Goal: Transaction & Acquisition: Purchase product/service

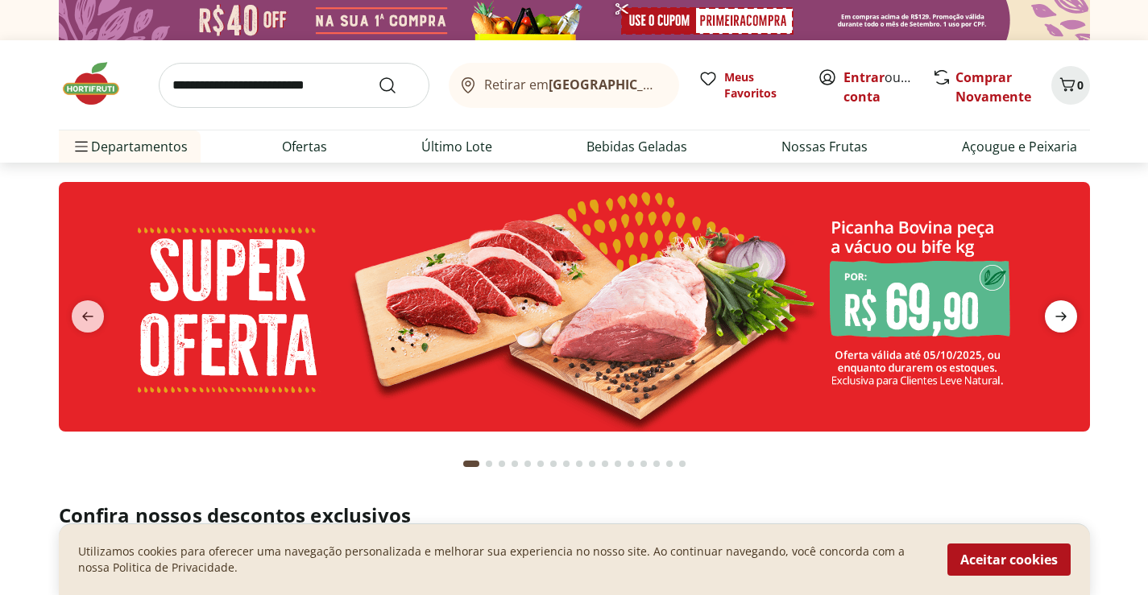
click at [1057, 317] on icon "next" at bounding box center [1060, 317] width 11 height 9
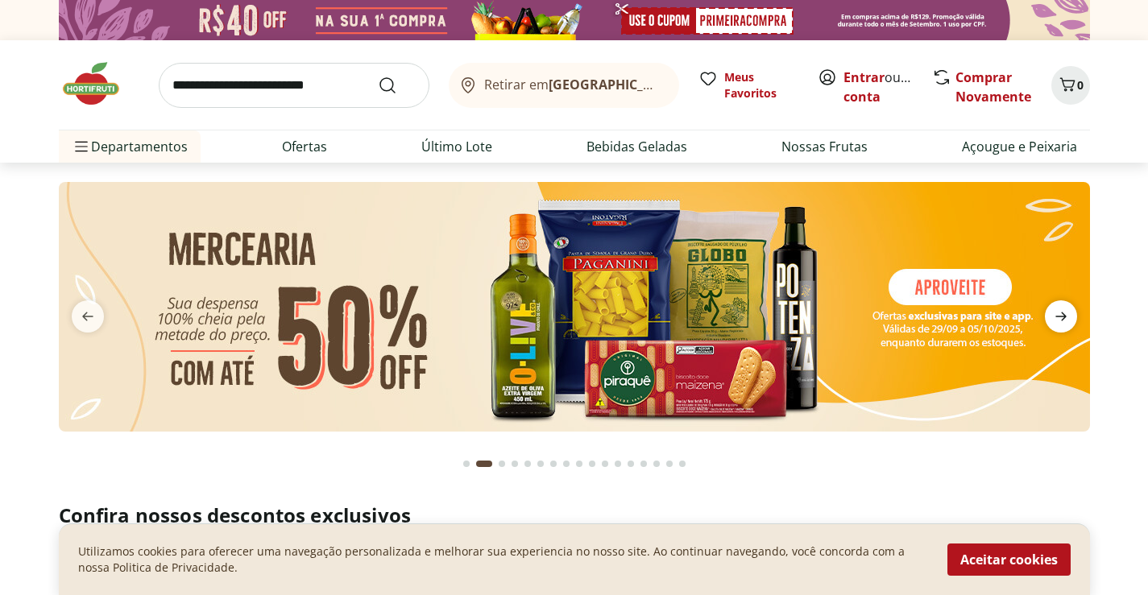
click at [1057, 316] on icon "next" at bounding box center [1060, 316] width 19 height 19
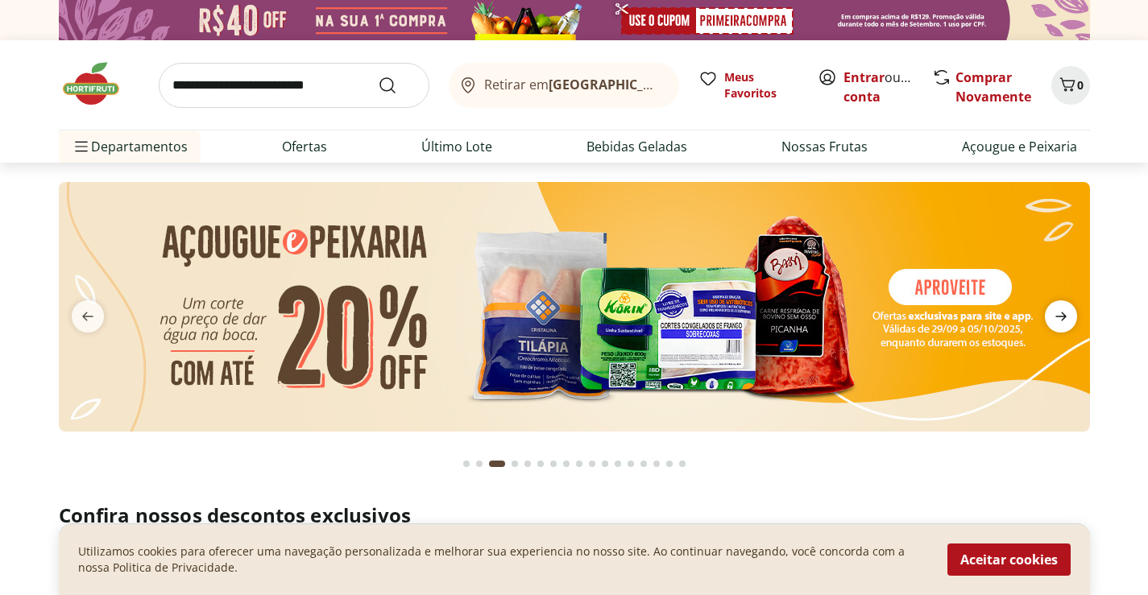
click at [1057, 316] on icon "next" at bounding box center [1060, 316] width 19 height 19
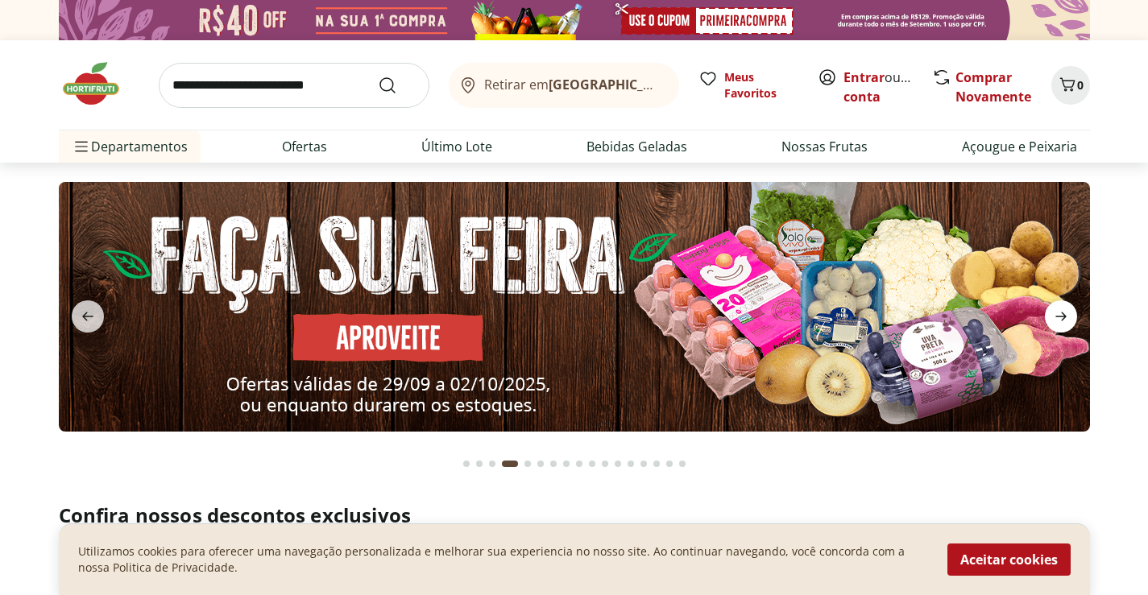
click at [1057, 316] on icon "next" at bounding box center [1060, 316] width 19 height 19
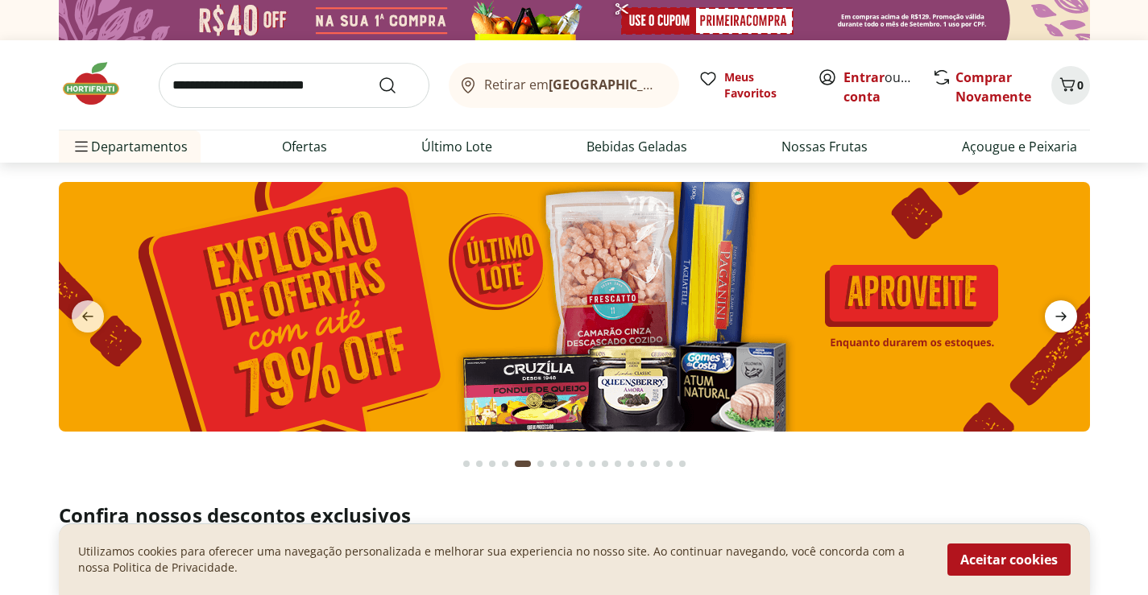
click at [1057, 316] on icon "next" at bounding box center [1060, 316] width 19 height 19
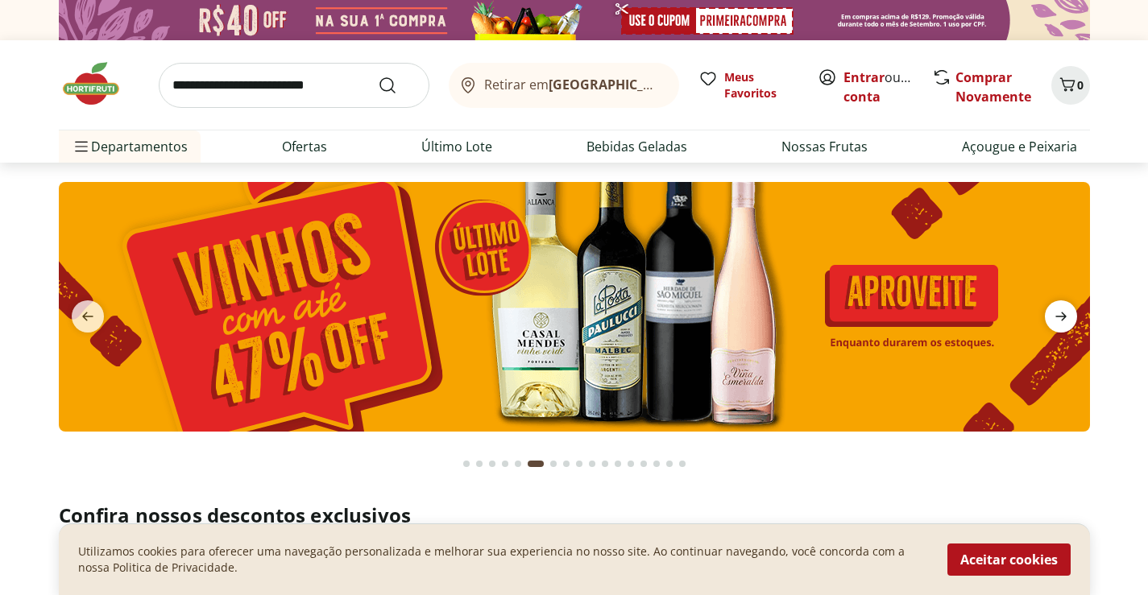
click at [1057, 316] on icon "next" at bounding box center [1060, 316] width 19 height 19
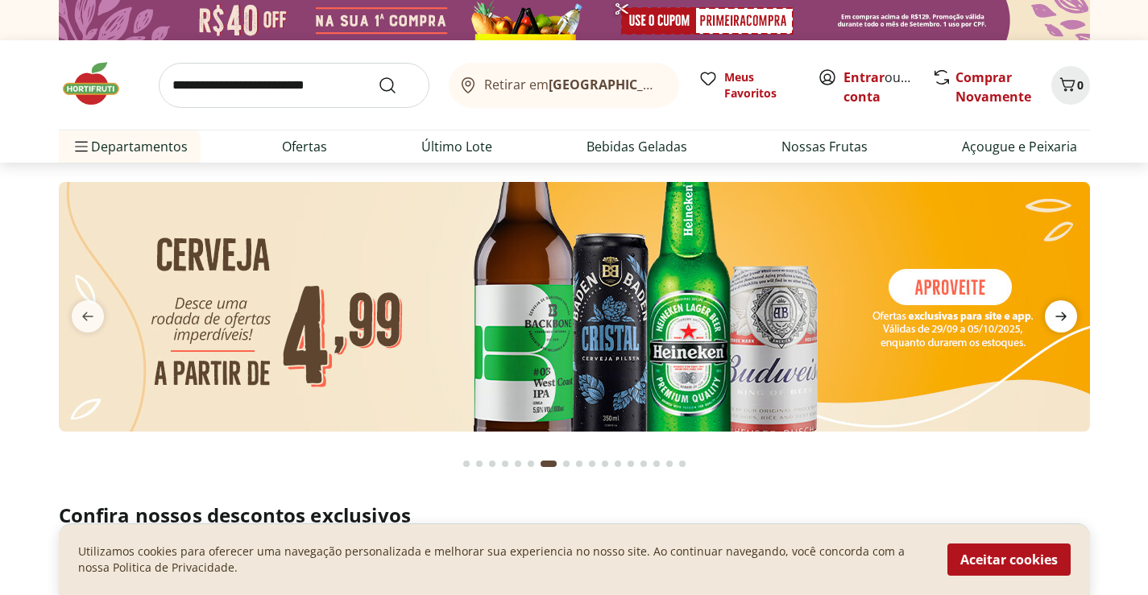
click at [1057, 316] on icon "next" at bounding box center [1060, 316] width 19 height 19
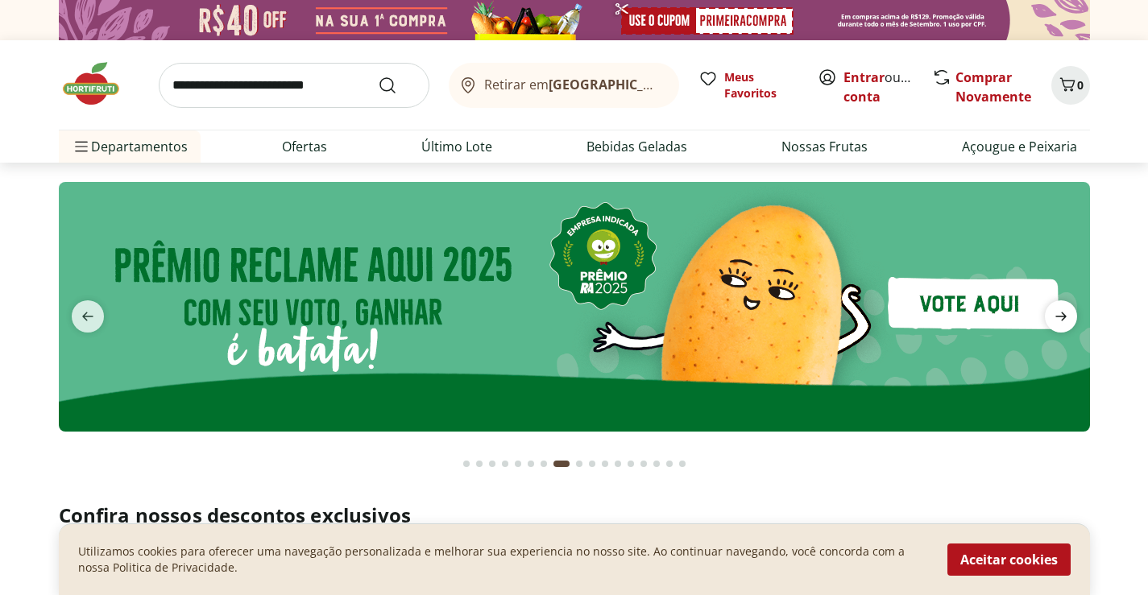
click at [1057, 316] on icon "next" at bounding box center [1060, 316] width 19 height 19
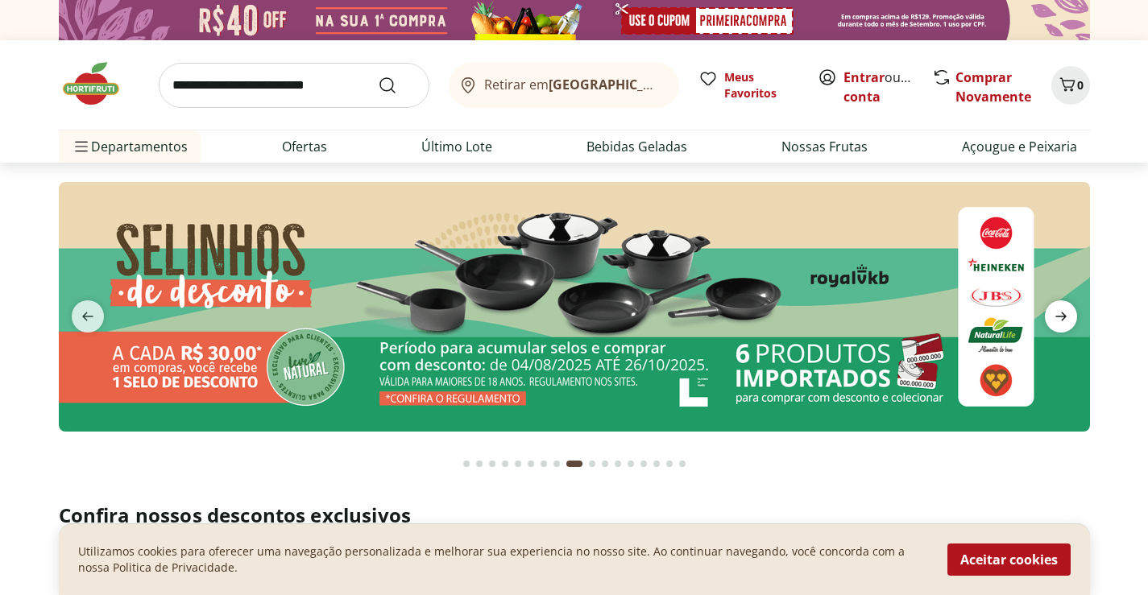
click at [1057, 316] on icon "next" at bounding box center [1060, 316] width 19 height 19
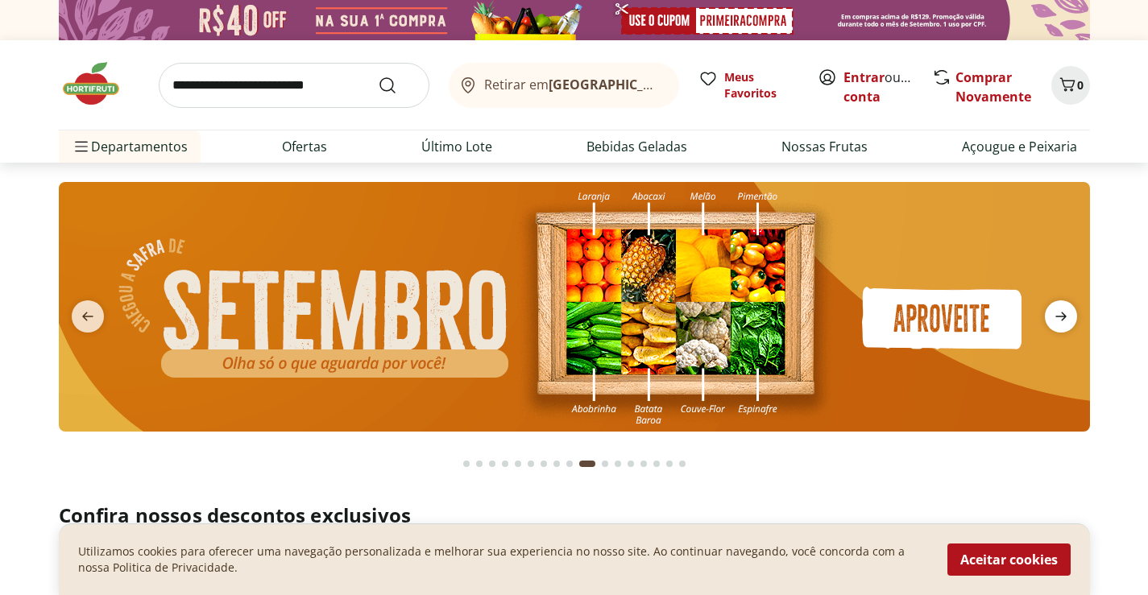
click at [1057, 316] on icon "next" at bounding box center [1060, 316] width 19 height 19
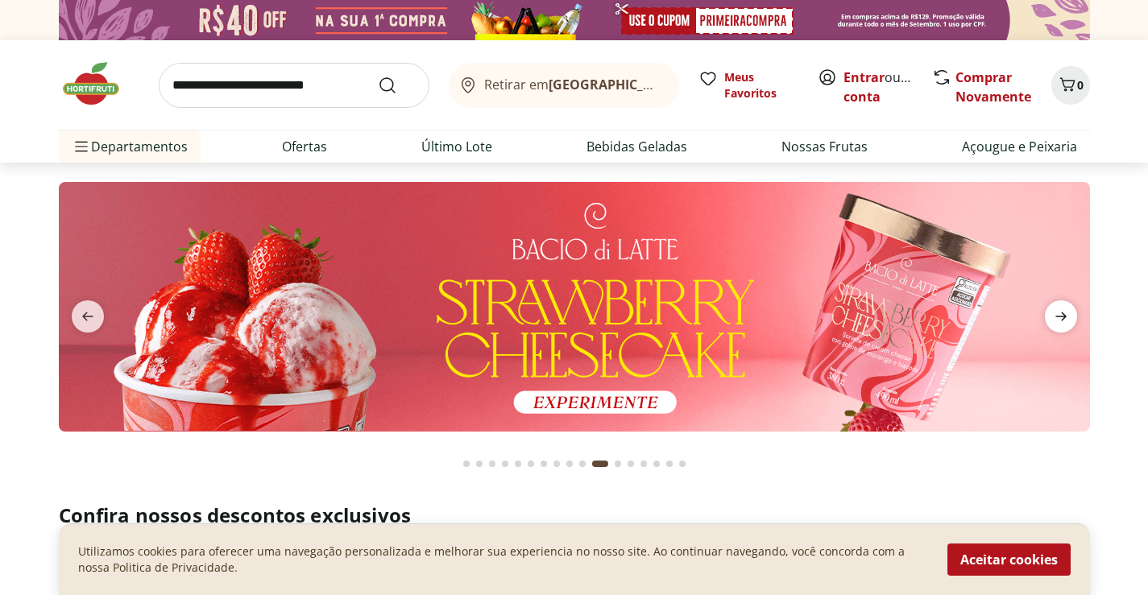
click at [1057, 316] on icon "next" at bounding box center [1060, 316] width 19 height 19
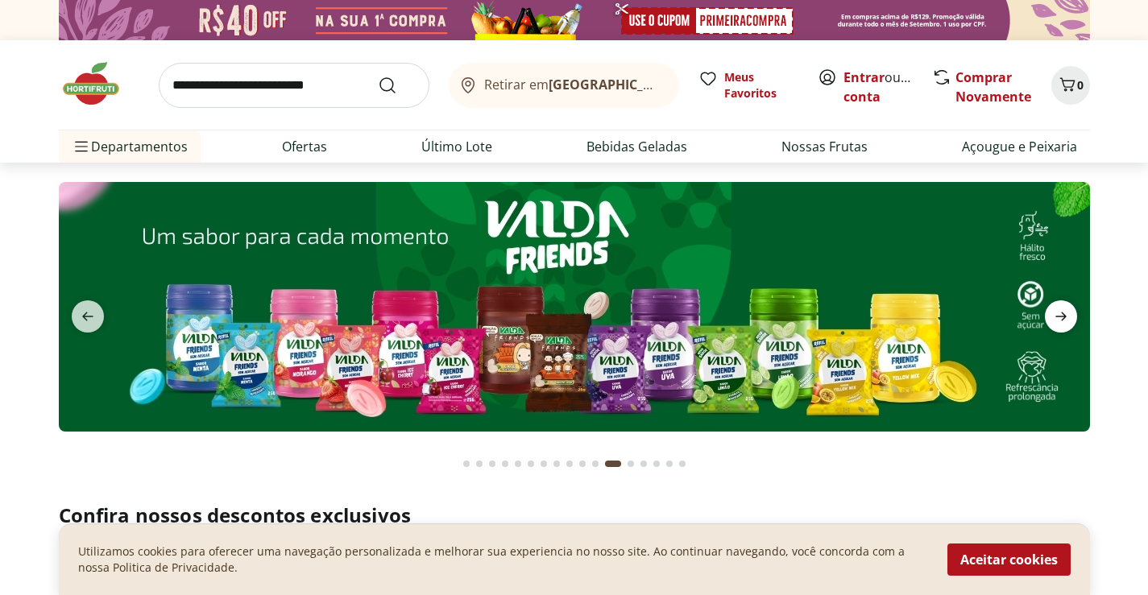
click at [1057, 316] on icon "next" at bounding box center [1060, 316] width 19 height 19
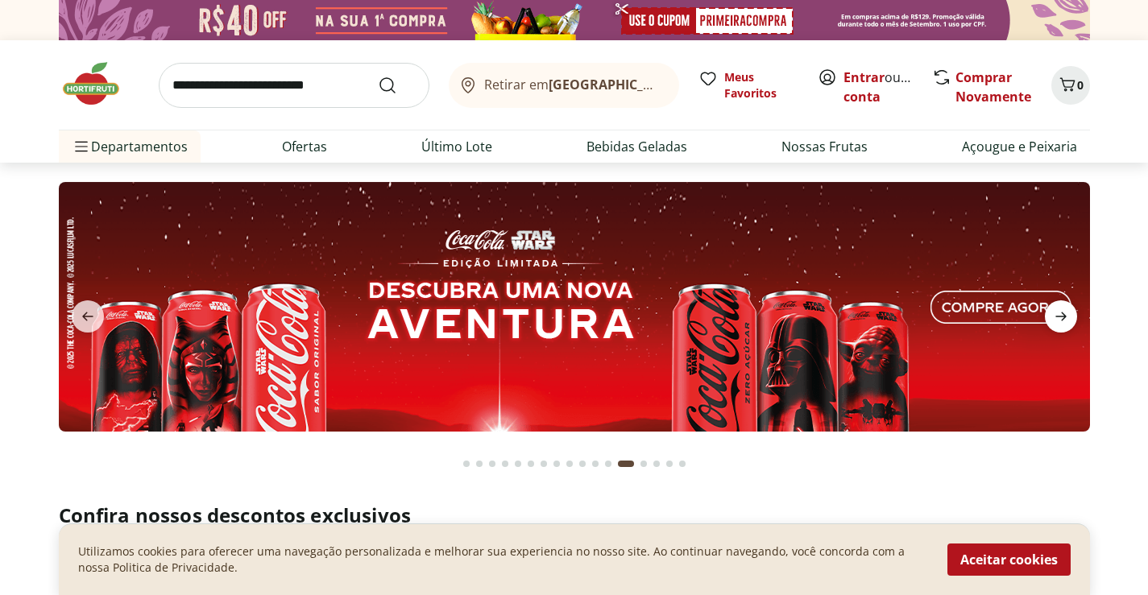
click at [1057, 316] on icon "next" at bounding box center [1060, 316] width 19 height 19
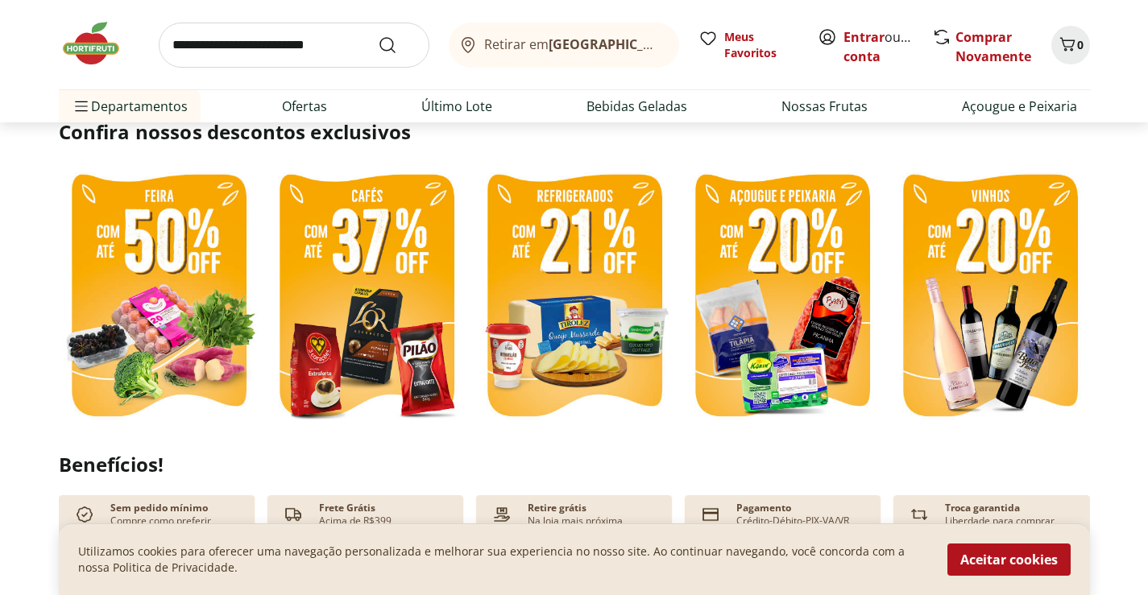
scroll to position [483, 0]
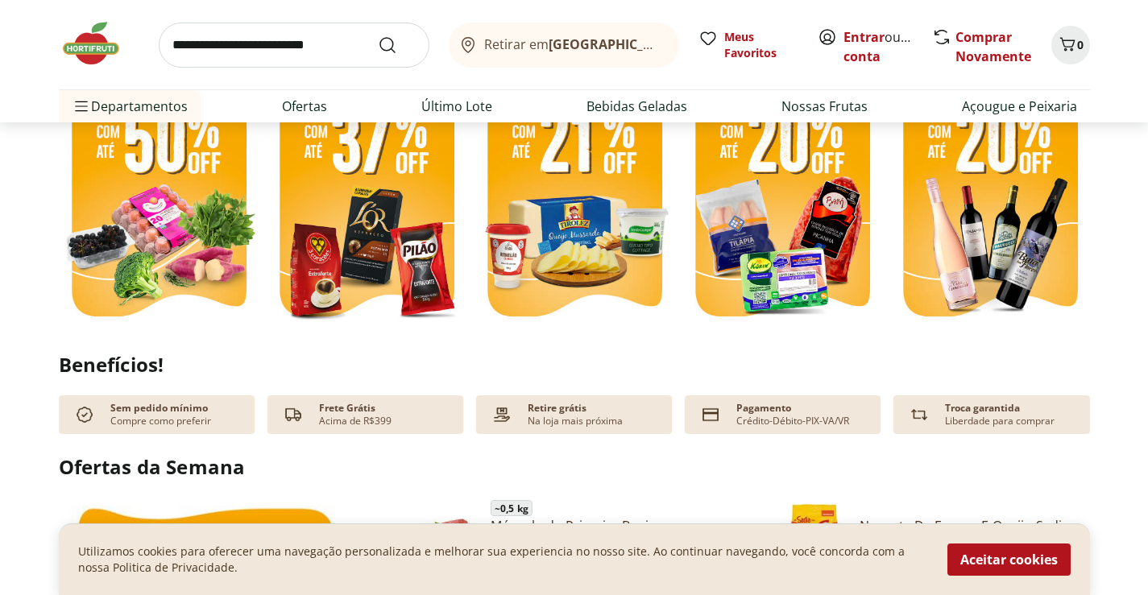
click at [145, 178] on img at bounding box center [159, 197] width 200 height 267
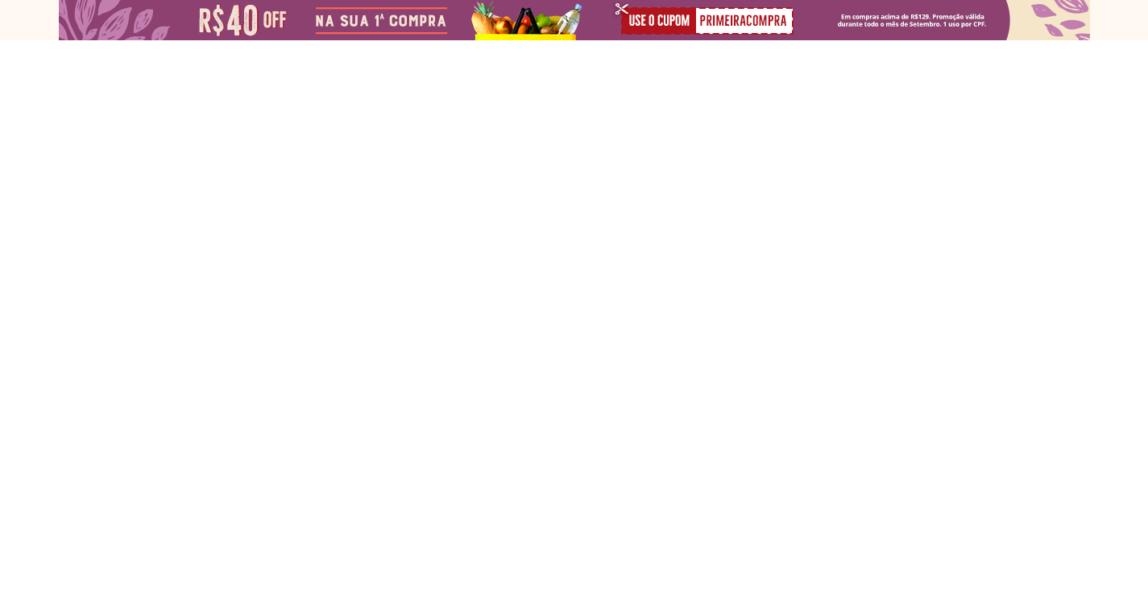
select select "**********"
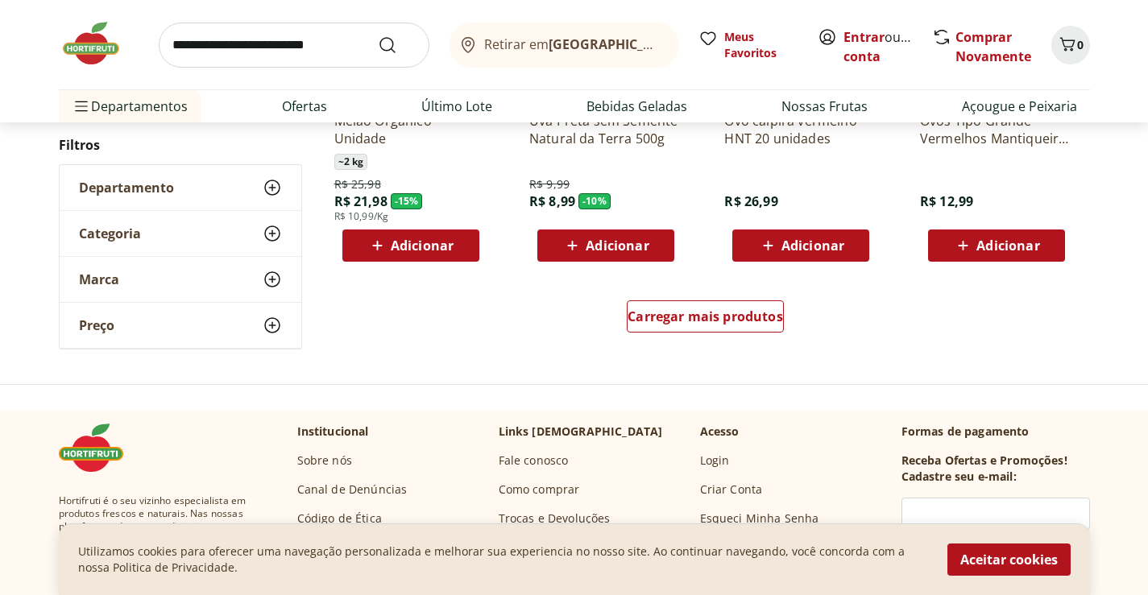
scroll to position [1047, 0]
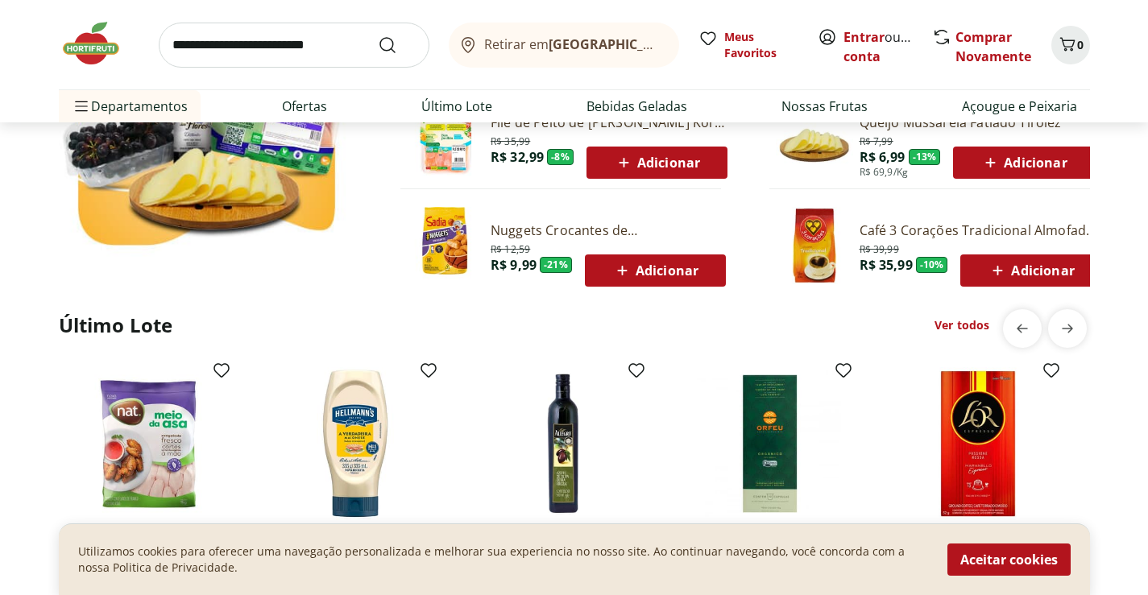
scroll to position [1128, 0]
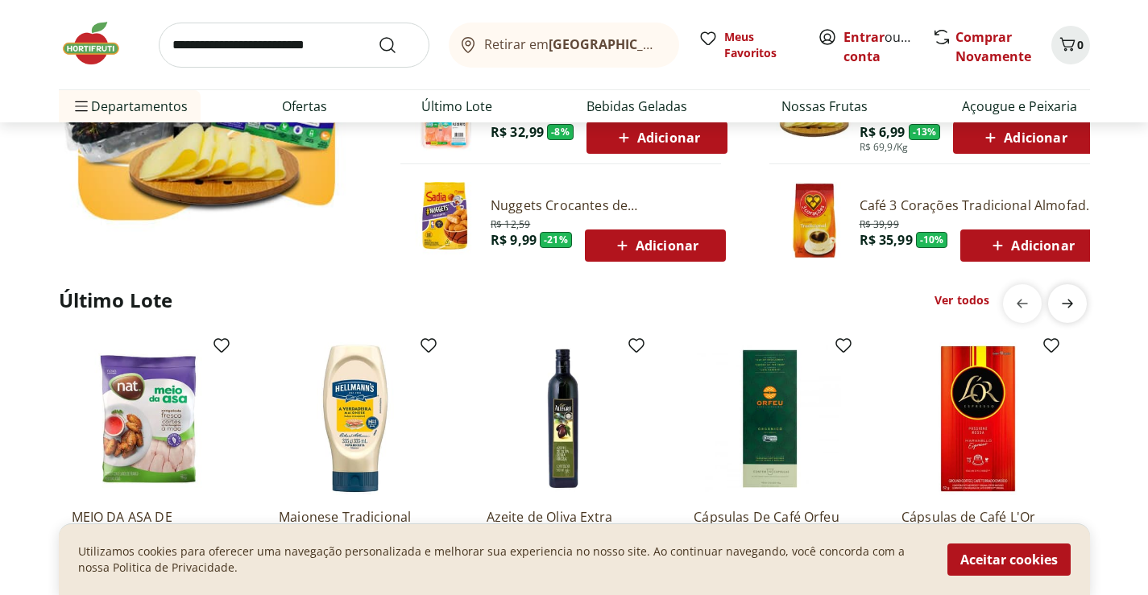
click at [1074, 300] on icon "next" at bounding box center [1067, 303] width 19 height 19
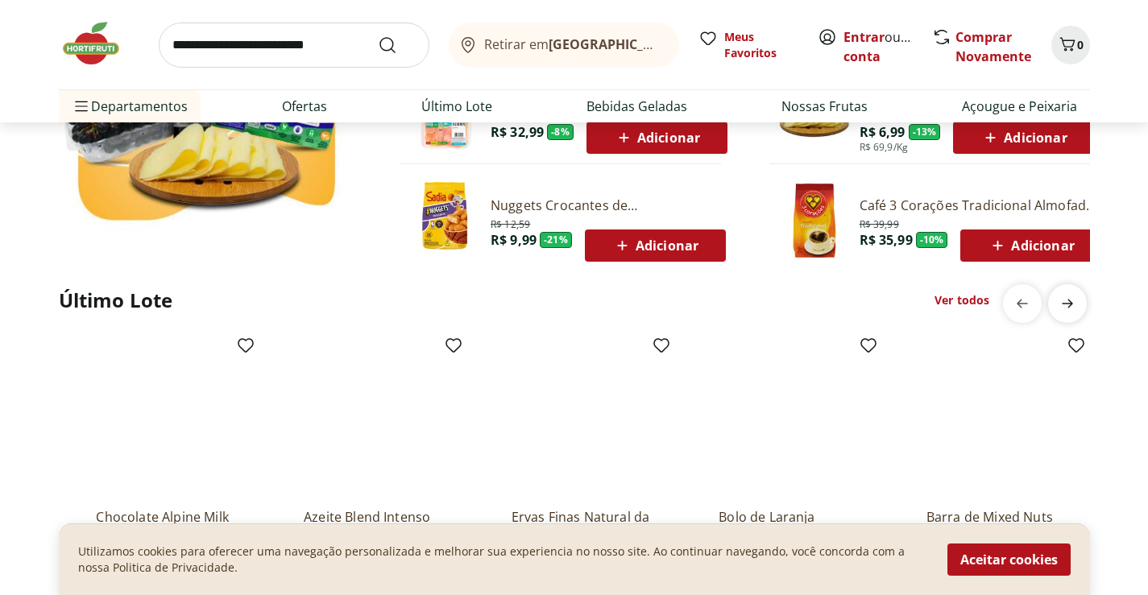
scroll to position [0, 1037]
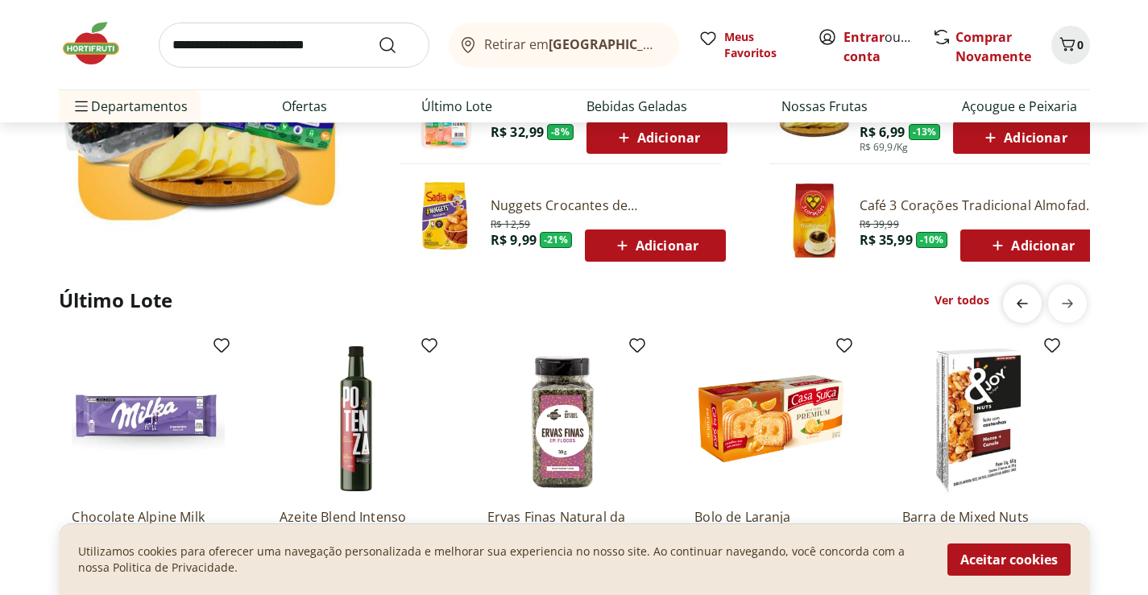
click at [1016, 304] on icon "previous" at bounding box center [1021, 303] width 19 height 19
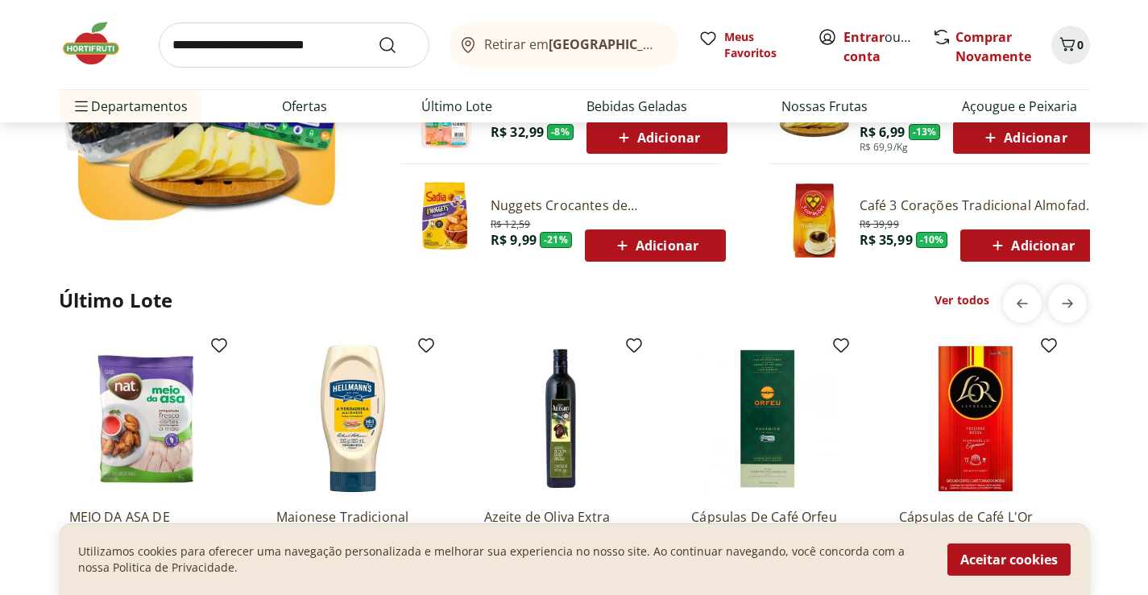
scroll to position [0, 0]
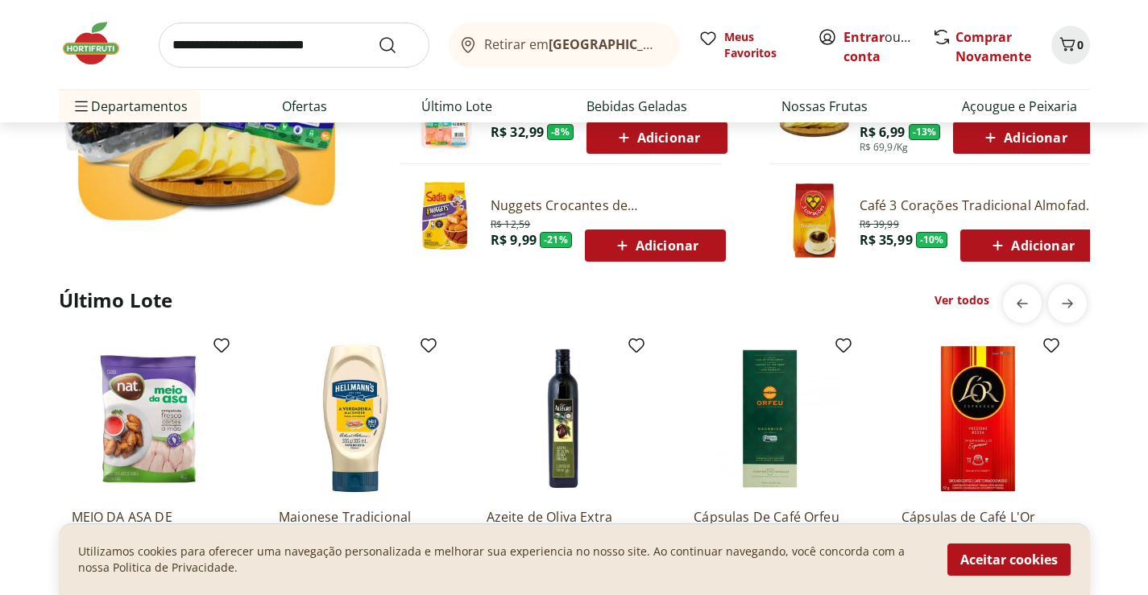
click at [951, 297] on link "Ver todos" at bounding box center [961, 300] width 55 height 16
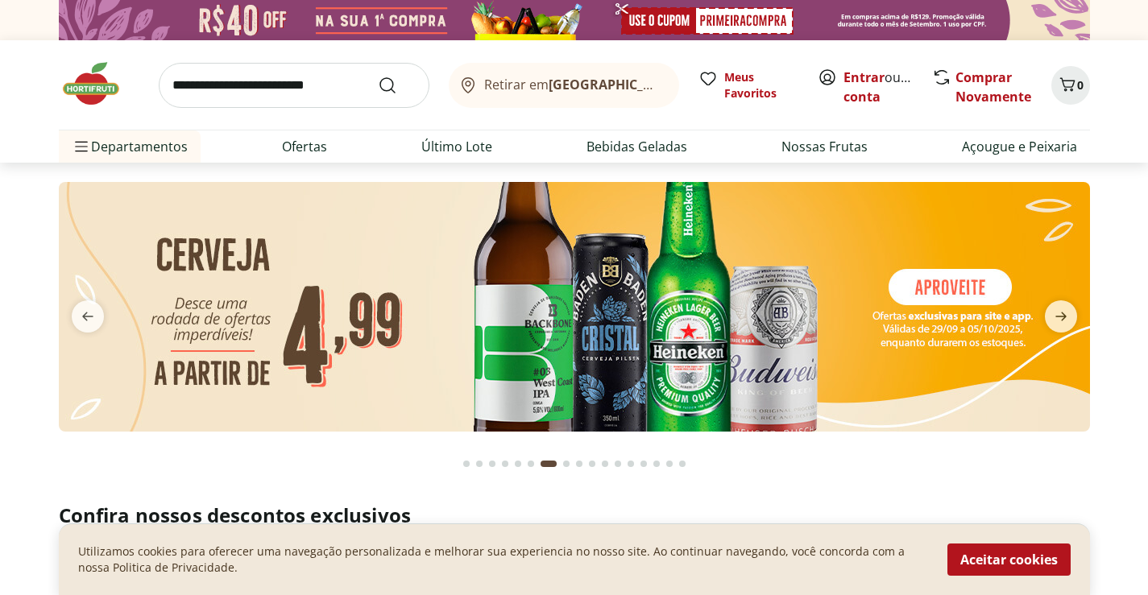
select select "**********"
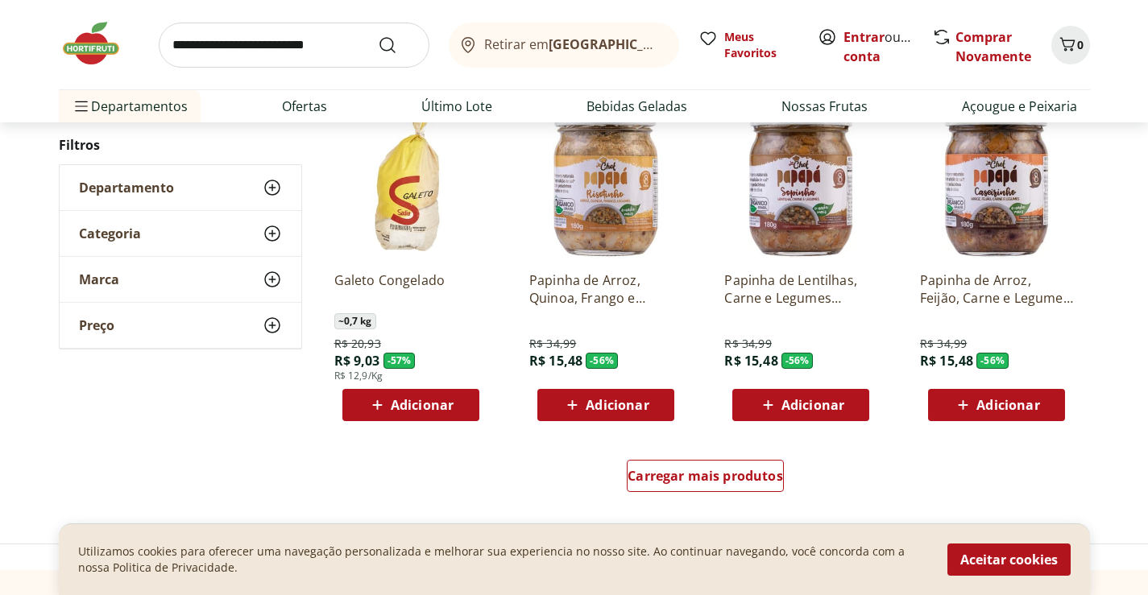
scroll to position [1047, 0]
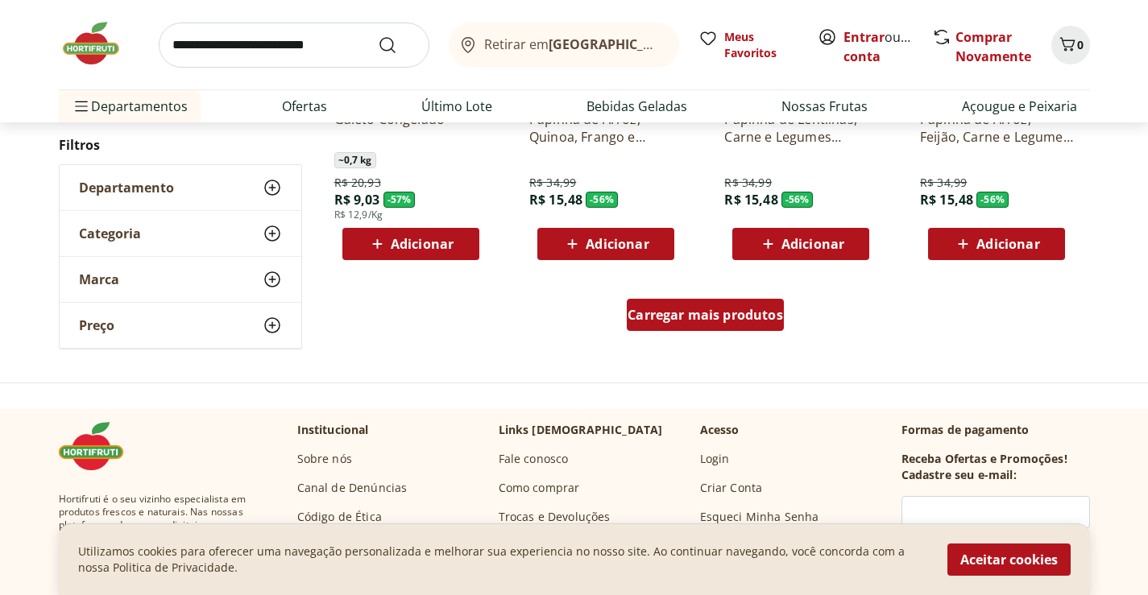
click at [719, 321] on span "Carregar mais produtos" at bounding box center [704, 314] width 155 height 13
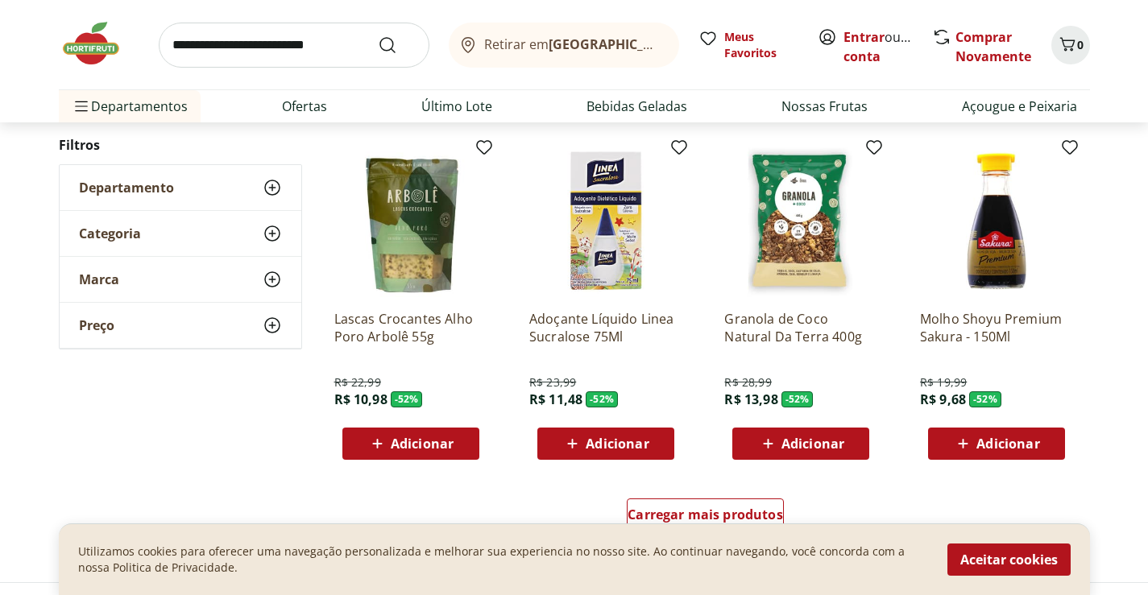
scroll to position [1611, 0]
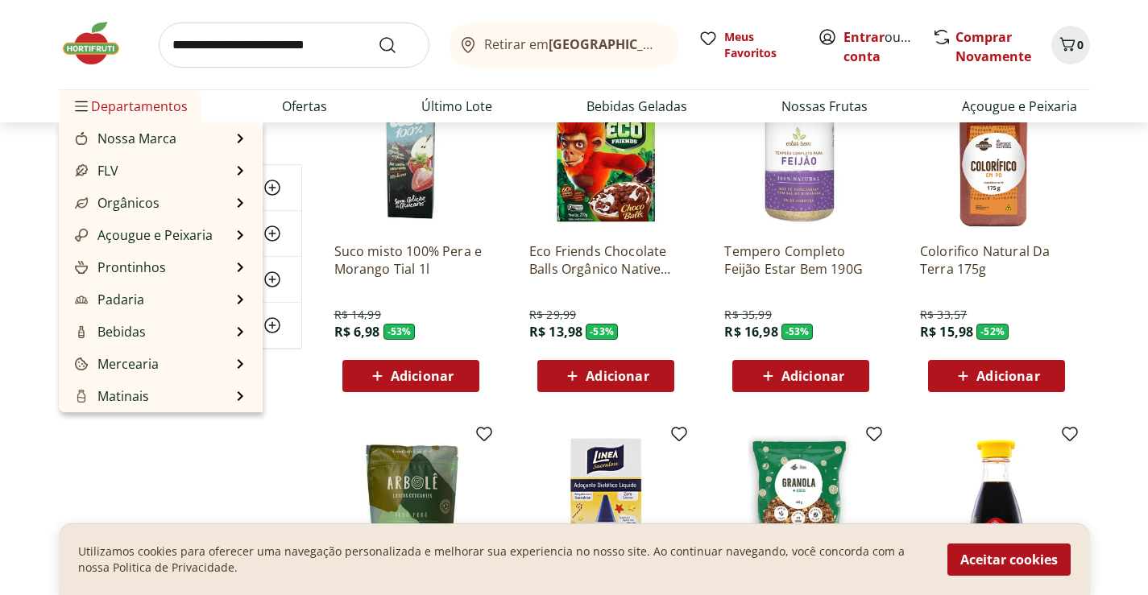
click at [125, 110] on span "Departamentos" at bounding box center [130, 106] width 116 height 39
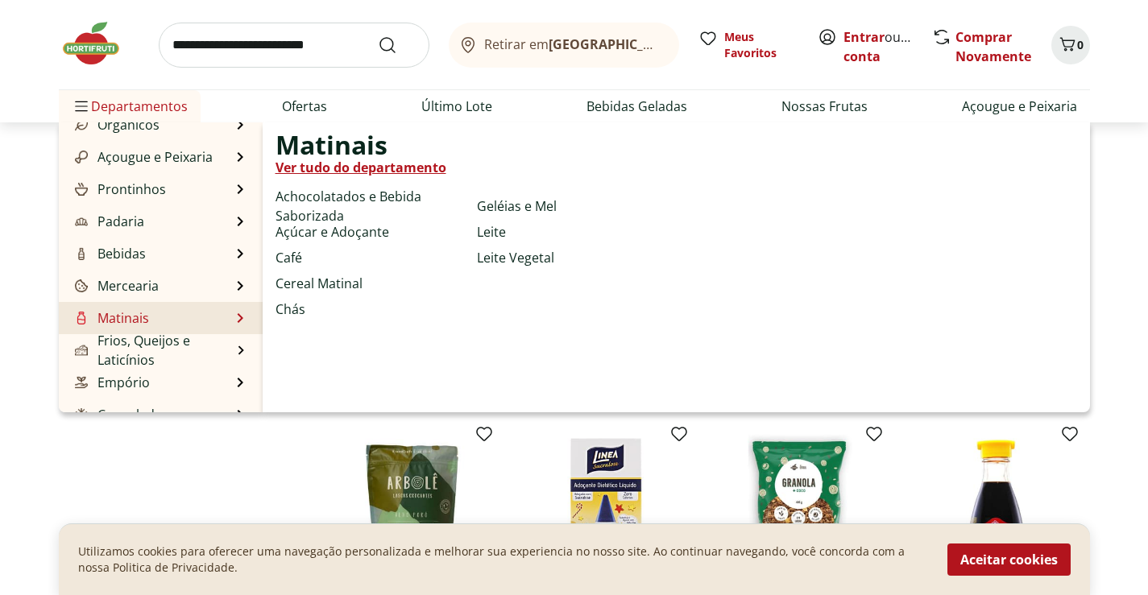
scroll to position [161, 0]
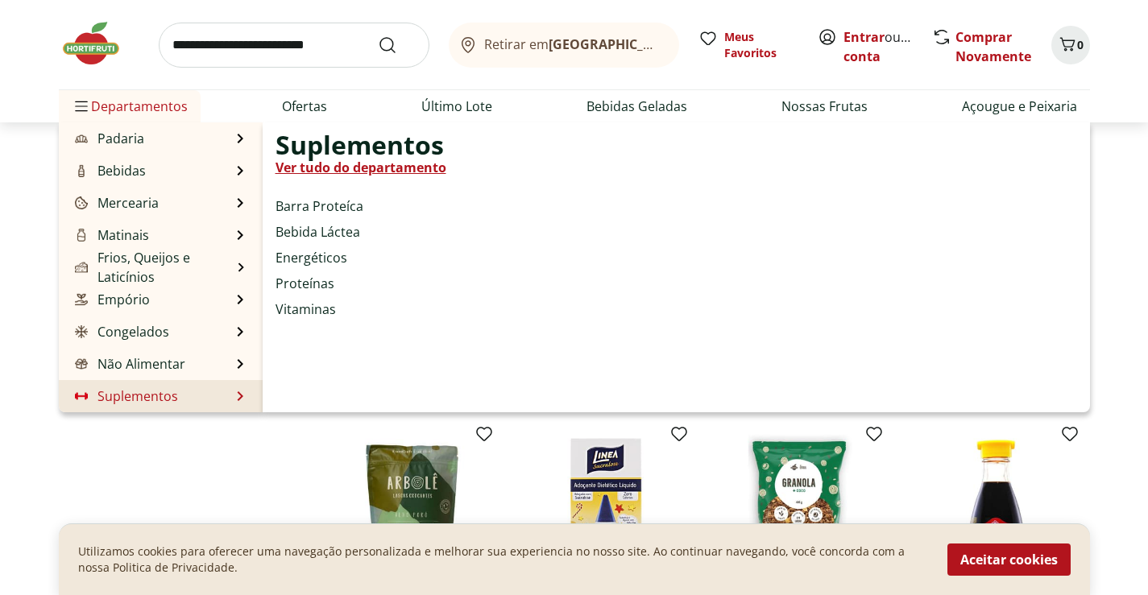
click at [123, 392] on link "Suplementos" at bounding box center [125, 396] width 106 height 19
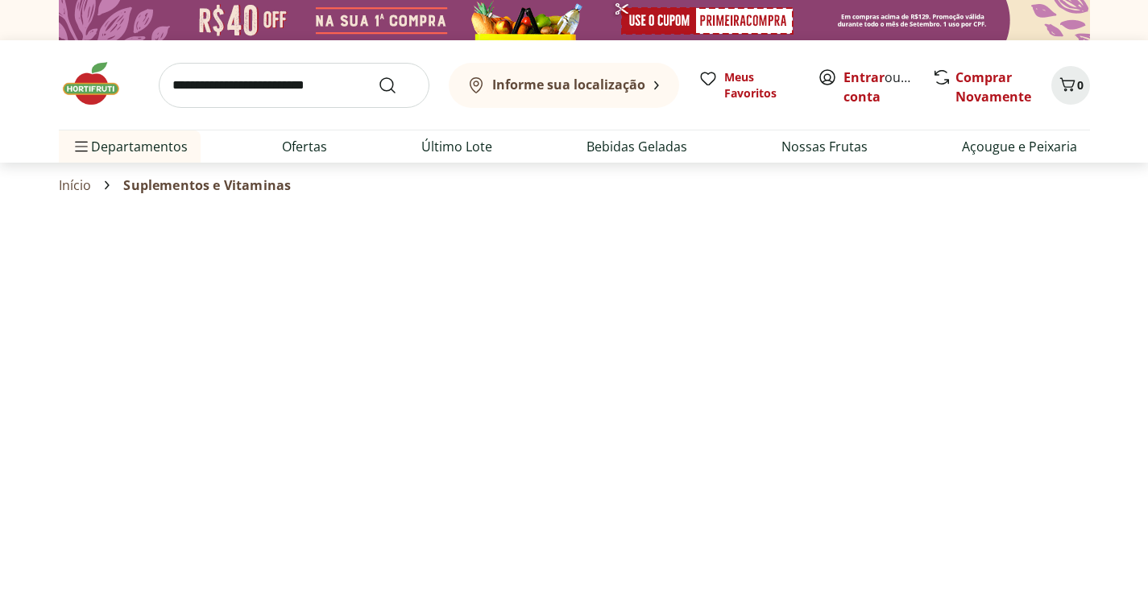
select select "**********"
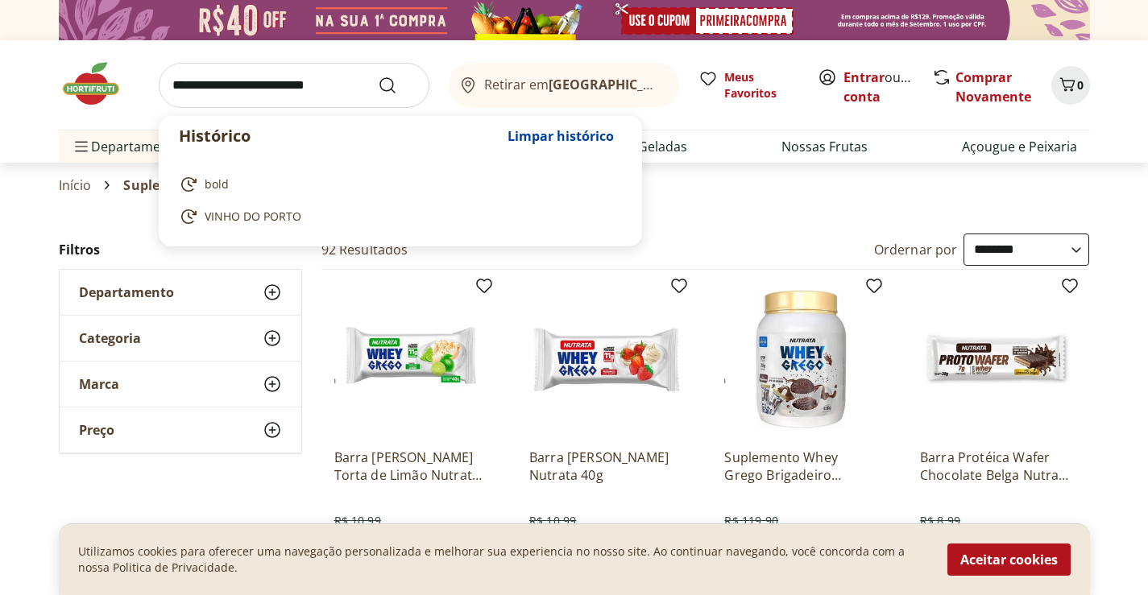
click at [306, 79] on input "search" at bounding box center [294, 85] width 271 height 45
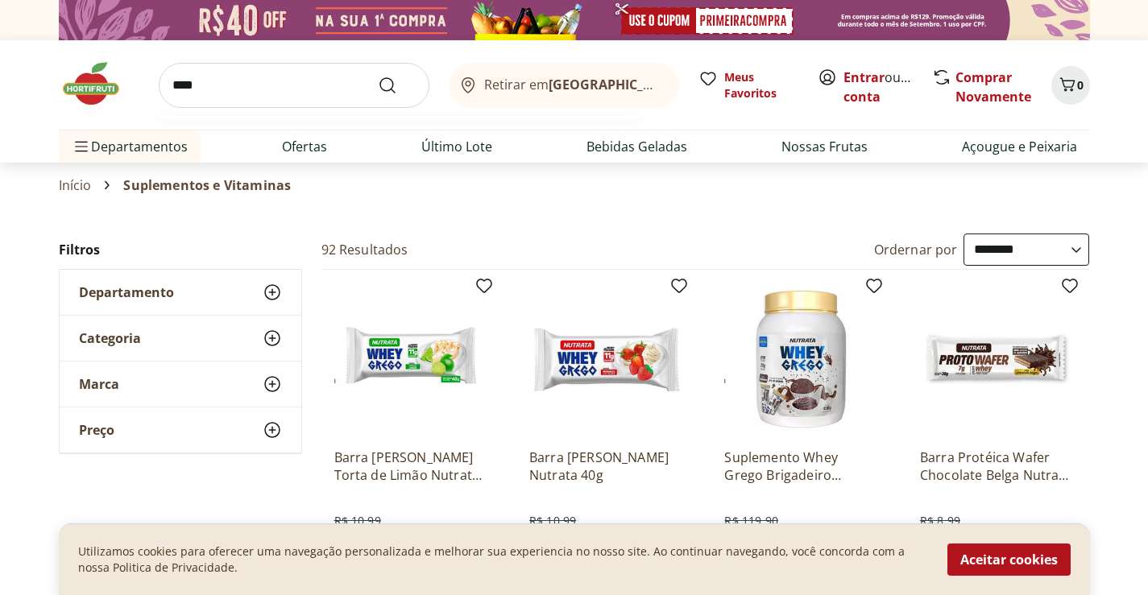
type input "****"
click at [378, 76] on button "Submit Search" at bounding box center [397, 85] width 39 height 19
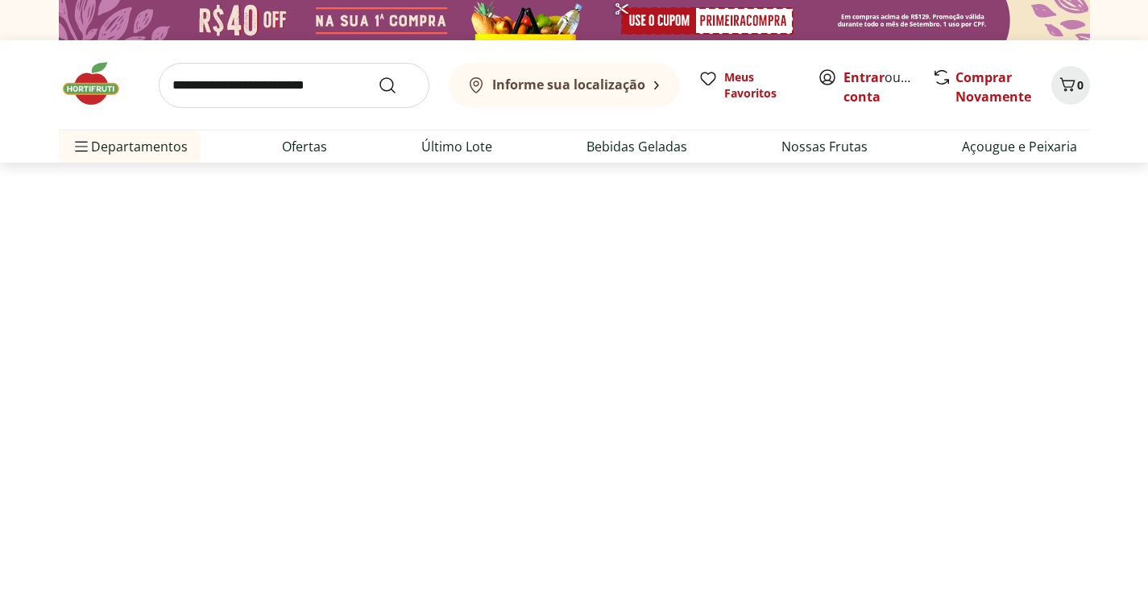
select select "**********"
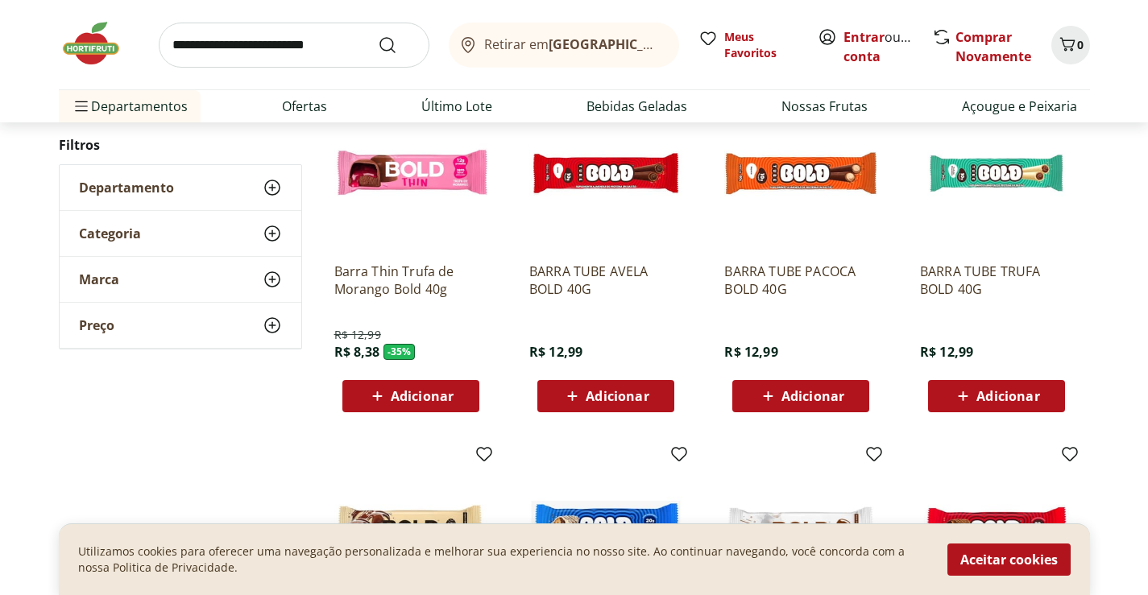
scroll to position [242, 0]
